Goal: Information Seeking & Learning: Find specific fact

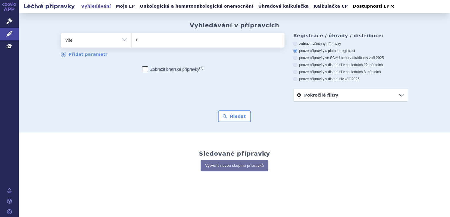
type input "im"
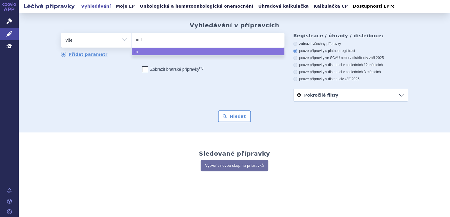
type input "imfi"
type input "imfinz"
type input "imfinzi"
select select "imfinzi"
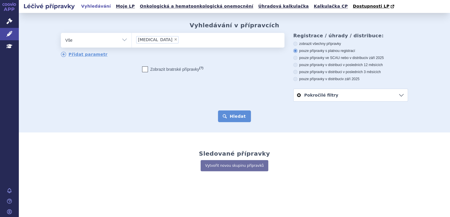
click at [241, 113] on button "Hledat" at bounding box center [234, 116] width 33 height 12
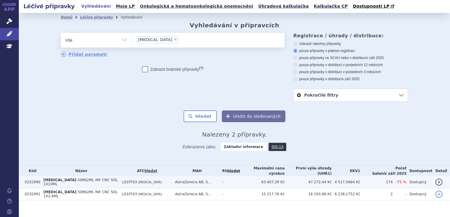
click at [138, 181] on span "[MEDICAL_DATA]" at bounding box center [150, 182] width 24 height 3
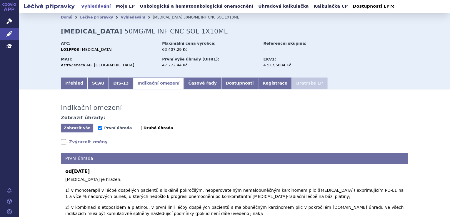
click at [143, 130] on span "Druhá úhrada" at bounding box center [158, 128] width 30 height 4
click at [141, 130] on input "Druhá úhrada" at bounding box center [140, 128] width 4 height 4
checkbox input "true"
click at [79, 130] on span "Zobrazit vše" at bounding box center [77, 128] width 27 height 4
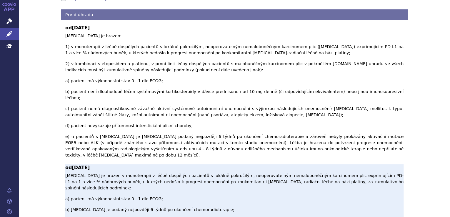
scroll to position [141, 0]
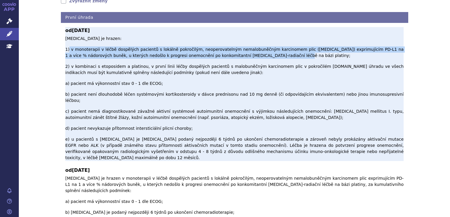
drag, startPoint x: 67, startPoint y: 44, endPoint x: 354, endPoint y: 52, distance: 287.2
click at [354, 52] on p "[MEDICAL_DATA] je hrazen: 1) v monoterapii v léčbě dospělých pacientů s lokálně…" at bounding box center [234, 98] width 338 height 125
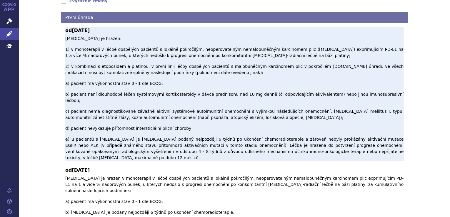
drag, startPoint x: 354, startPoint y: 52, endPoint x: 387, endPoint y: 59, distance: 33.7
click at [387, 59] on p "[MEDICAL_DATA] je hrazen: 1) v monoterapii v léčbě dospělých pacientů s lokálně…" at bounding box center [234, 98] width 338 height 125
